Goal: Complete application form

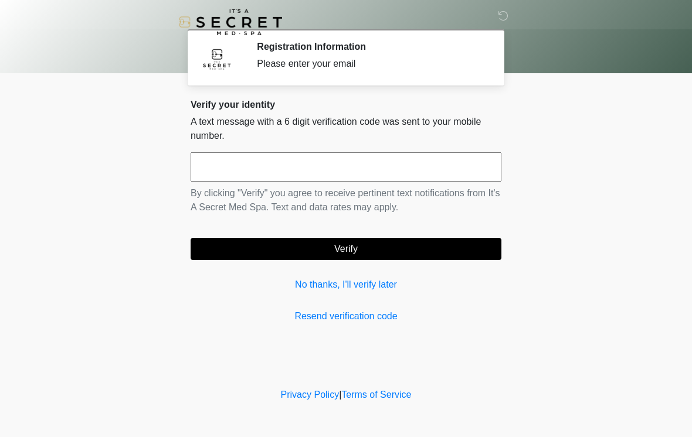
click at [308, 153] on input "text" at bounding box center [345, 166] width 311 height 29
type input "******"
click at [357, 243] on button "Verify" at bounding box center [345, 249] width 311 height 22
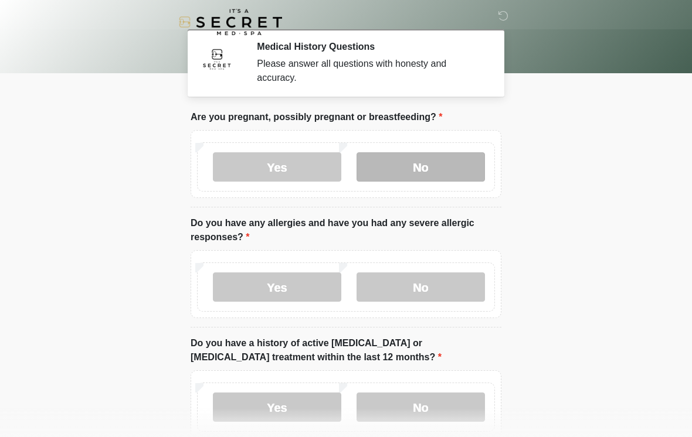
click at [421, 169] on label "No" at bounding box center [420, 166] width 128 height 29
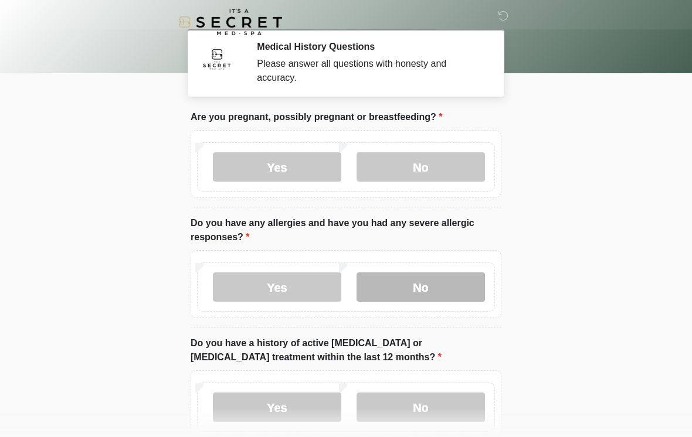
click at [412, 297] on label "No" at bounding box center [420, 287] width 128 height 29
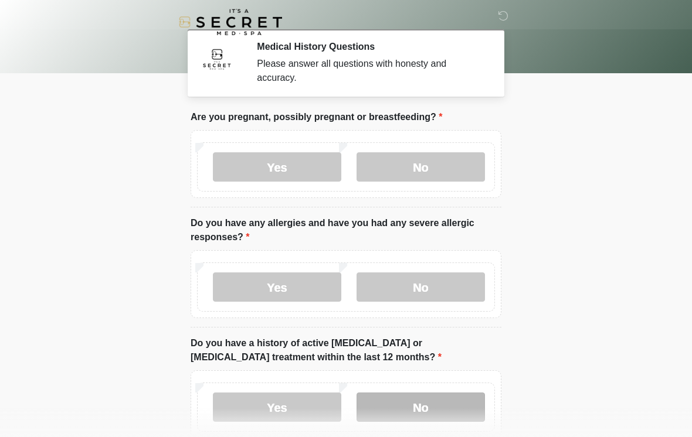
click at [413, 413] on label "No" at bounding box center [420, 407] width 128 height 29
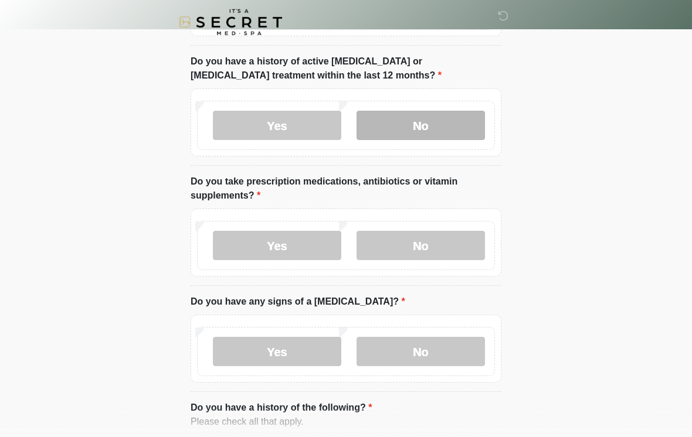
scroll to position [353, 0]
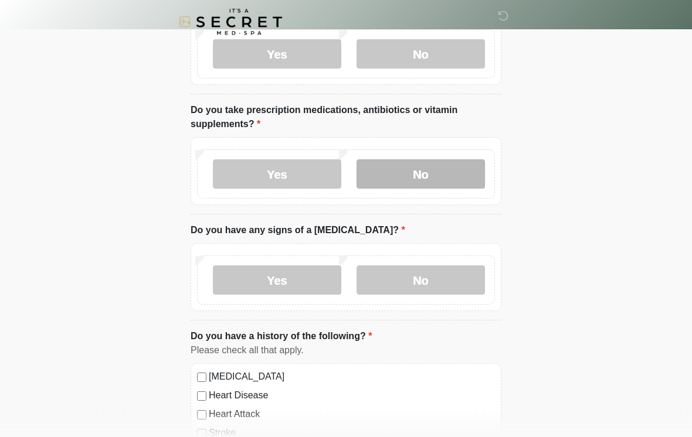
click at [459, 172] on label "No" at bounding box center [420, 174] width 128 height 29
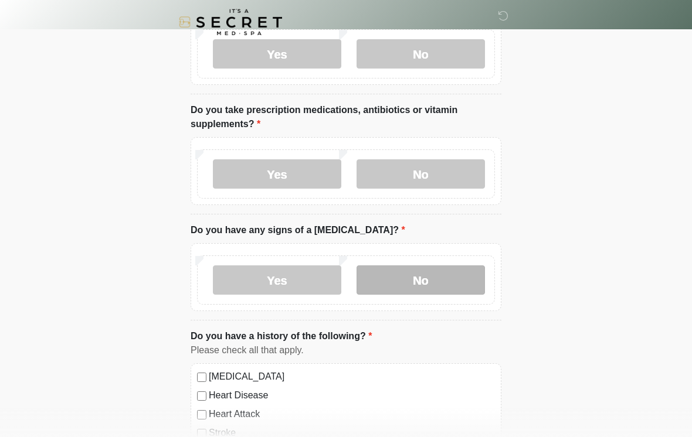
click at [464, 277] on label "No" at bounding box center [420, 279] width 128 height 29
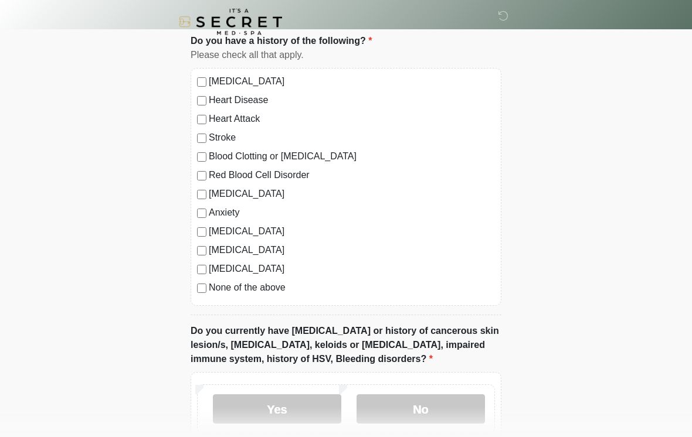
scroll to position [659, 0]
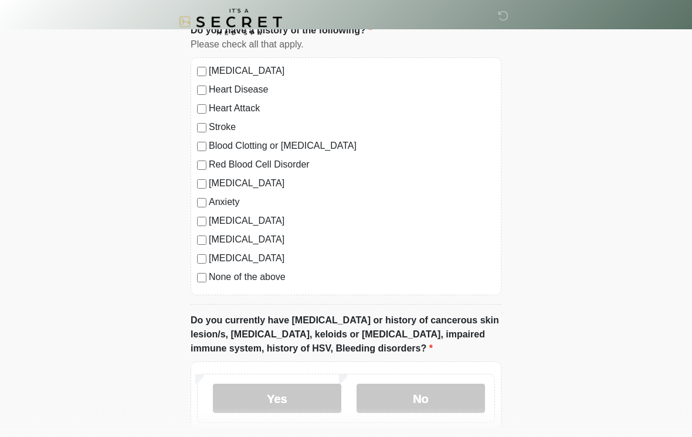
click at [248, 279] on label "None of the above" at bounding box center [352, 278] width 286 height 14
click at [422, 400] on label "No" at bounding box center [420, 398] width 128 height 29
click at [446, 384] on label "No" at bounding box center [420, 398] width 128 height 29
click at [445, 398] on label "No" at bounding box center [420, 398] width 128 height 29
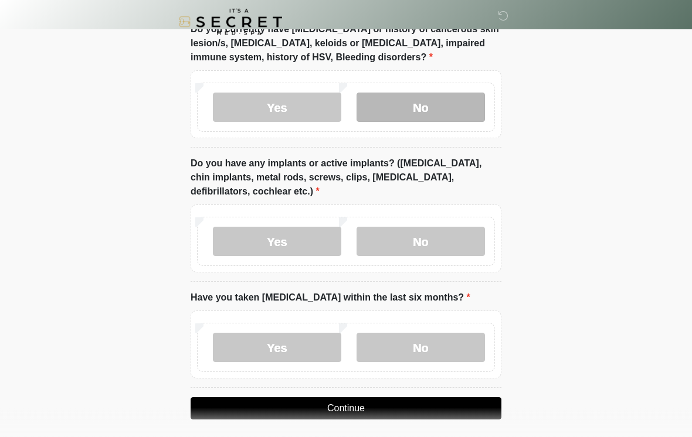
scroll to position [951, 0]
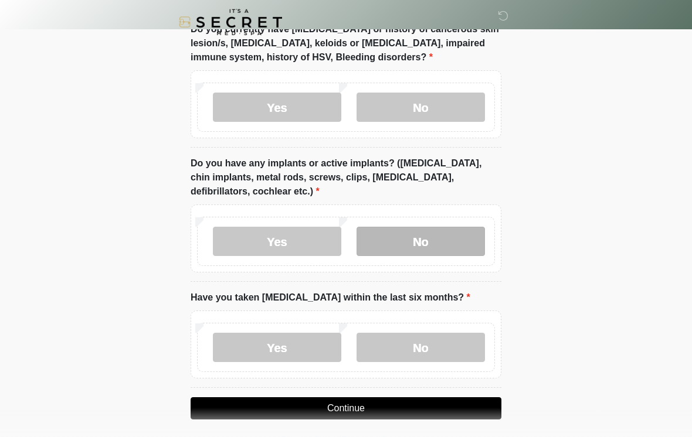
click at [454, 227] on label "No" at bounding box center [420, 241] width 128 height 29
click at [440, 219] on div "Yes No" at bounding box center [346, 241] width 298 height 49
click at [443, 227] on label "No" at bounding box center [420, 241] width 128 height 29
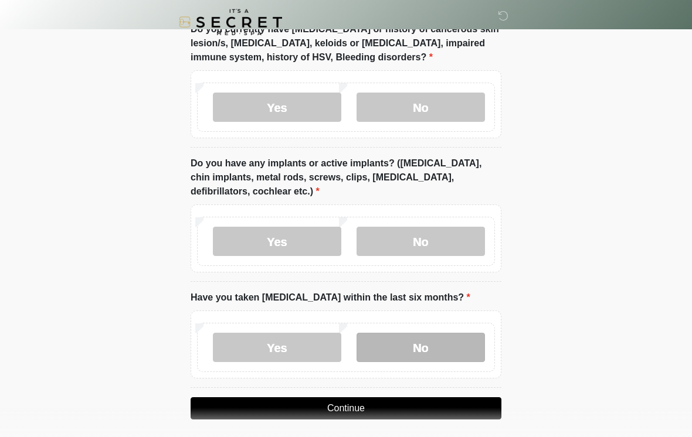
click at [423, 345] on label "No" at bounding box center [420, 347] width 128 height 29
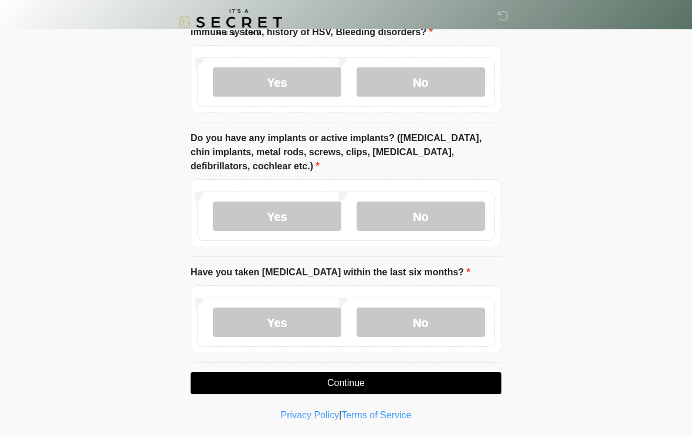
click at [411, 383] on button "Continue" at bounding box center [345, 383] width 311 height 22
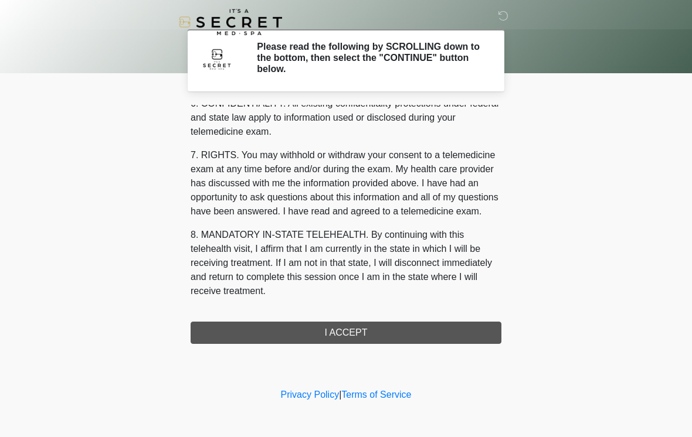
scroll to position [477, 0]
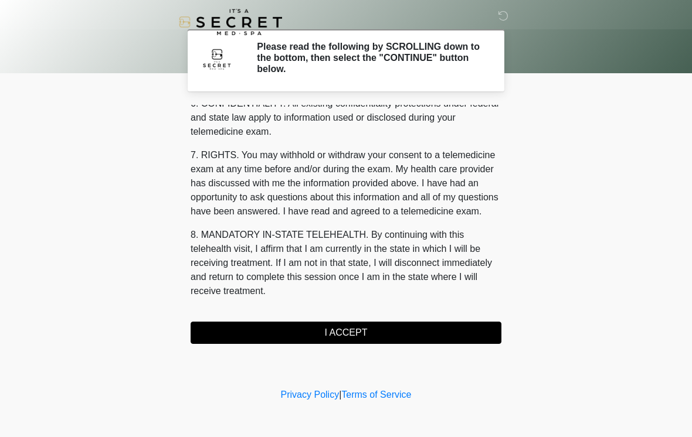
click at [450, 334] on button "I ACCEPT" at bounding box center [345, 333] width 311 height 22
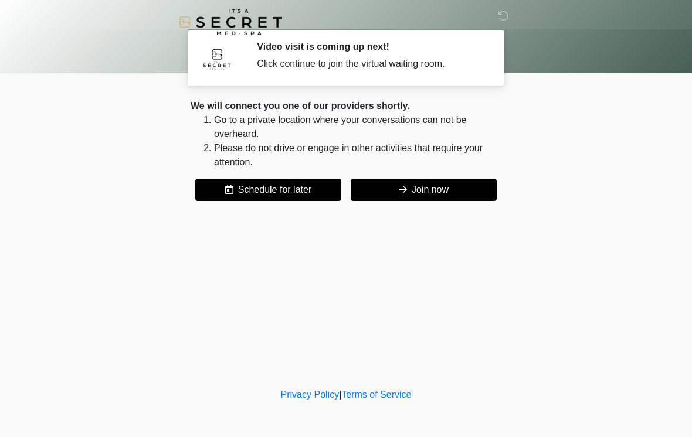
click at [455, 200] on button "Join now" at bounding box center [423, 190] width 146 height 22
